Goal: Use online tool/utility: Utilize a website feature to perform a specific function

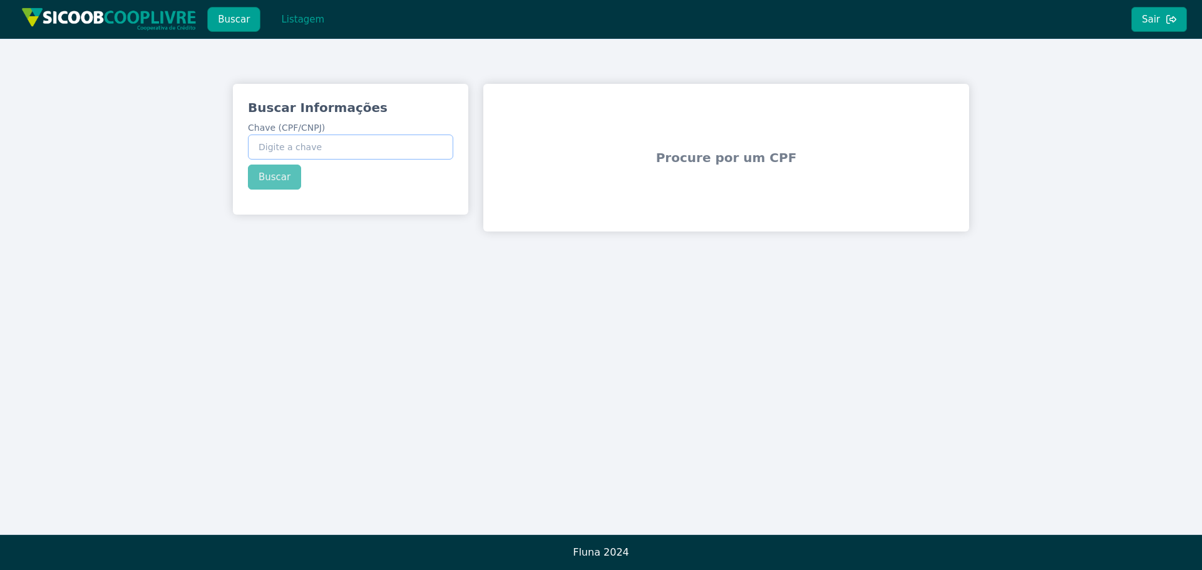
click at [362, 141] on input "Chave (CPF/CNPJ)" at bounding box center [350, 147] width 205 height 25
paste input "21.405.353/0001-41"
type input "21.405.353/0001-41"
click at [262, 171] on button "Buscar" at bounding box center [274, 177] width 53 height 25
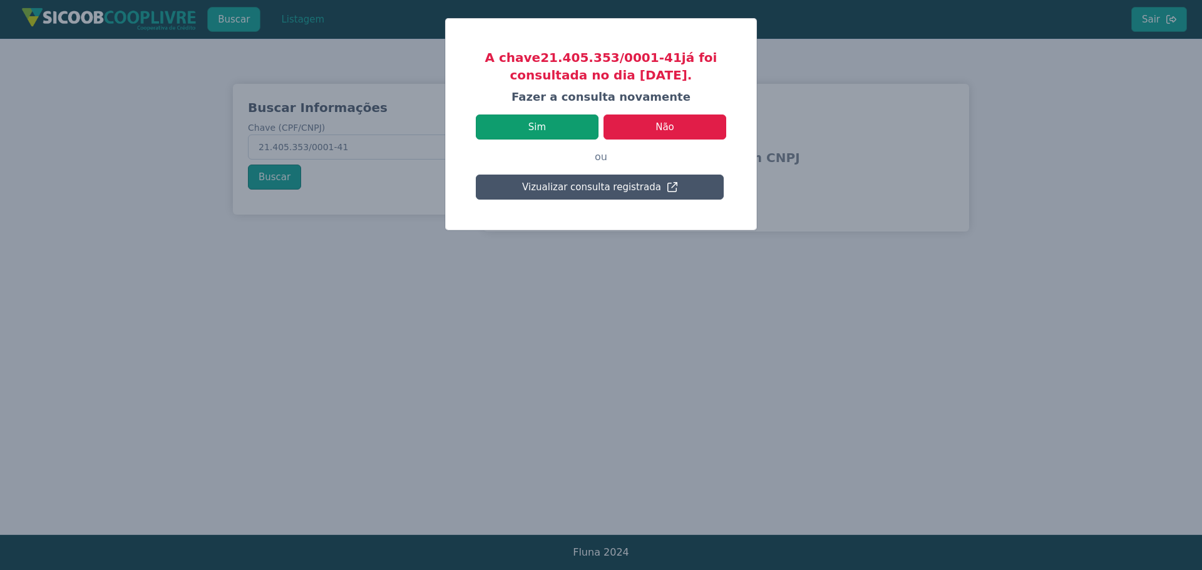
click at [535, 126] on button "Sim" at bounding box center [537, 127] width 123 height 25
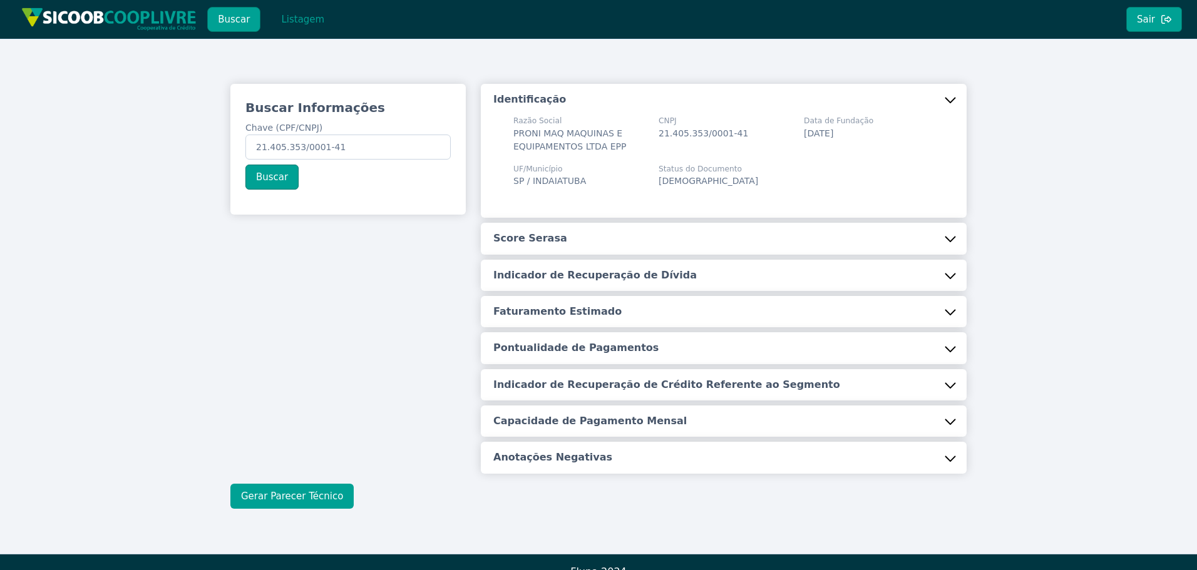
click at [302, 494] on button "Gerar Parecer Técnico" at bounding box center [291, 496] width 123 height 25
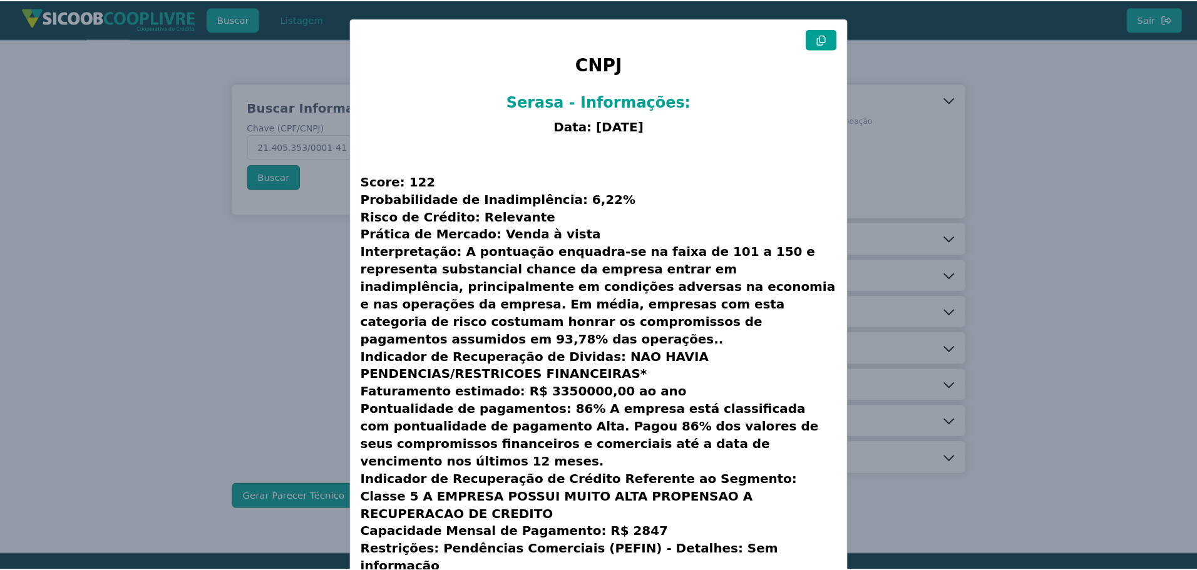
scroll to position [32, 0]
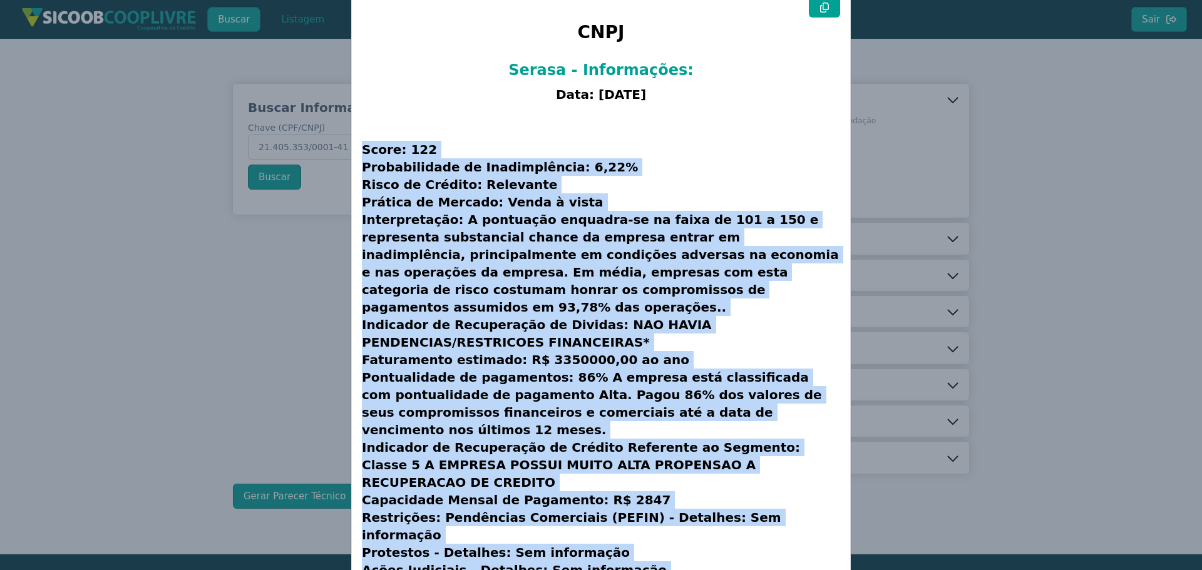
drag, startPoint x: 361, startPoint y: 150, endPoint x: 677, endPoint y: 528, distance: 492.8
click at [677, 528] on h3 "Score: 122 Probabilidade de Inadimplência: 6,22% Risco de Crédito: Relevante Pr…" at bounding box center [601, 359] width 478 height 503
copy h3 "Lorem: 661 Ipsumdolorsit am Consecteturad: 6,06% Elits do Eiusmod: Temporinc Ut…"
click at [308, 295] on modal-container "CNPJ Serasa - Informações: Data: [DATE] Score: 122 Probabilidade de Inadimplênc…" at bounding box center [601, 285] width 1202 height 570
